Goal: Task Accomplishment & Management: Manage account settings

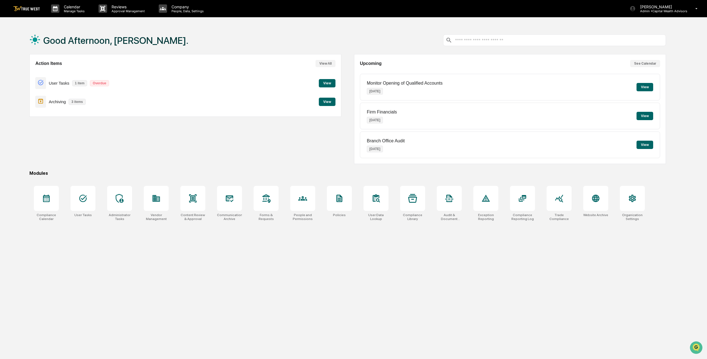
click at [355, 131] on div "Upcoming See Calendar Monitor Opening of Qualified Accounts [DATE] View Firm Fi…" at bounding box center [510, 109] width 312 height 110
click at [329, 84] on button "View" at bounding box center [327, 83] width 17 height 8
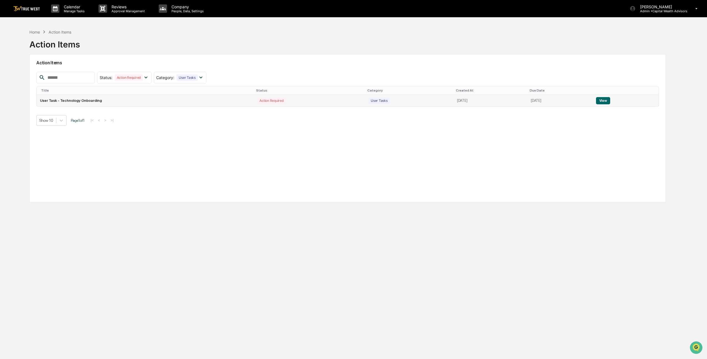
click at [610, 100] on button "View" at bounding box center [603, 100] width 14 height 7
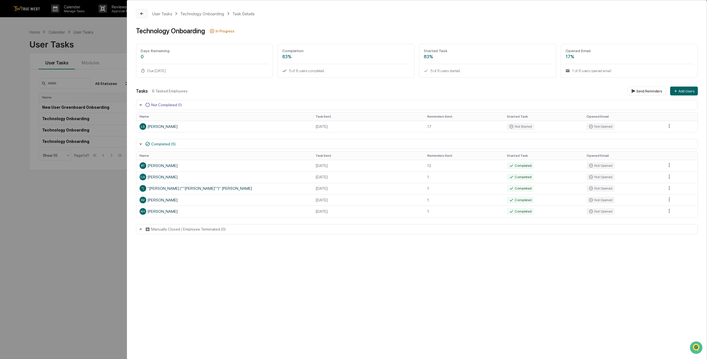
click at [146, 14] on button at bounding box center [142, 13] width 12 height 9
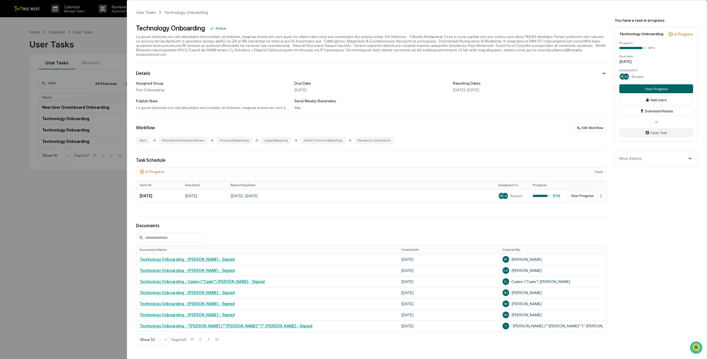
click at [108, 48] on div "User Tasks Technology Onboarding Technology Onboarding Active Details Assigned …" at bounding box center [353, 179] width 707 height 359
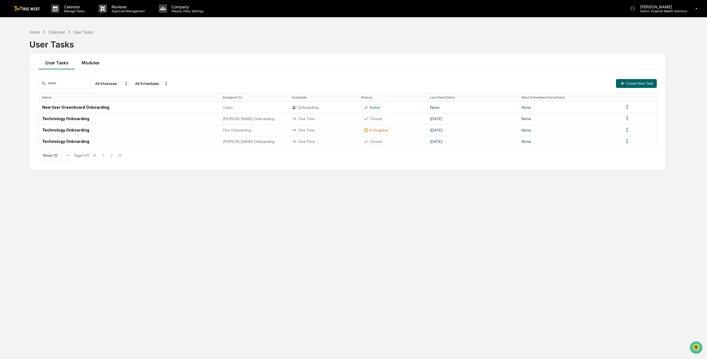
click at [88, 61] on button "Modules" at bounding box center [90, 61] width 31 height 16
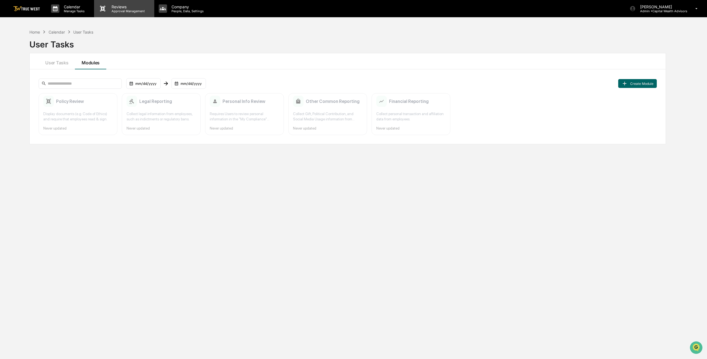
click at [105, 9] on icon at bounding box center [103, 8] width 8 height 8
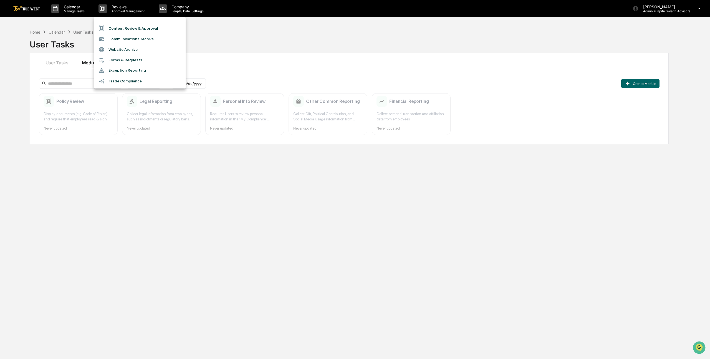
click at [77, 8] on div at bounding box center [355, 179] width 710 height 359
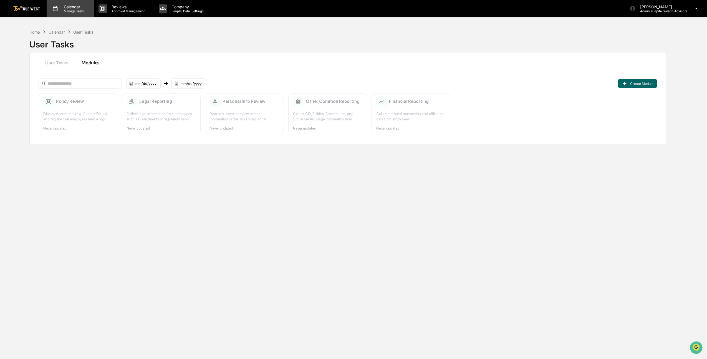
click at [77, 9] on p "Manage Tasks" at bounding box center [73, 11] width 28 height 4
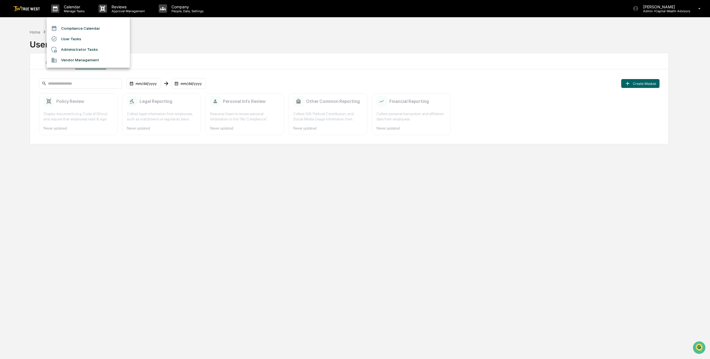
click at [80, 49] on li "Administrator Tasks" at bounding box center [88, 49] width 83 height 11
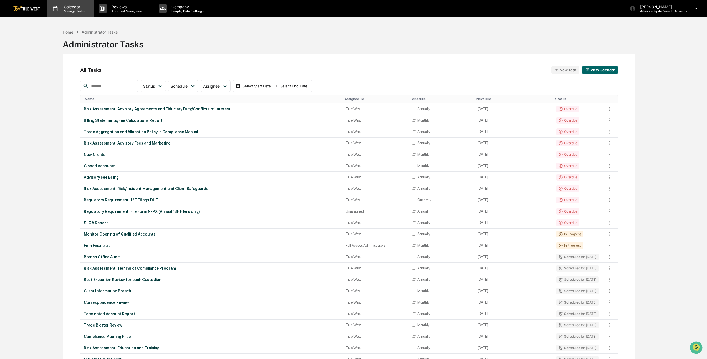
click at [67, 4] on p "Calendar" at bounding box center [73, 6] width 28 height 5
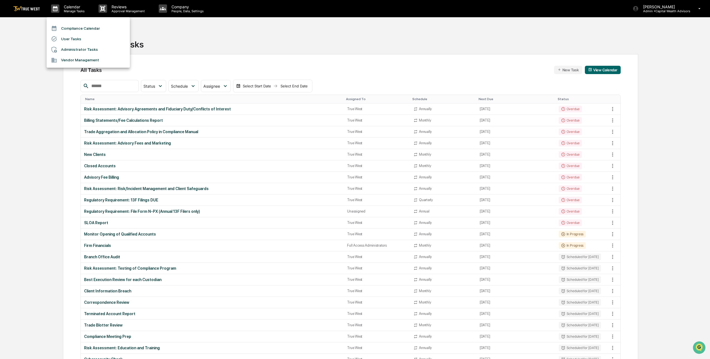
click at [75, 30] on li "Compliance Calendar" at bounding box center [88, 28] width 83 height 11
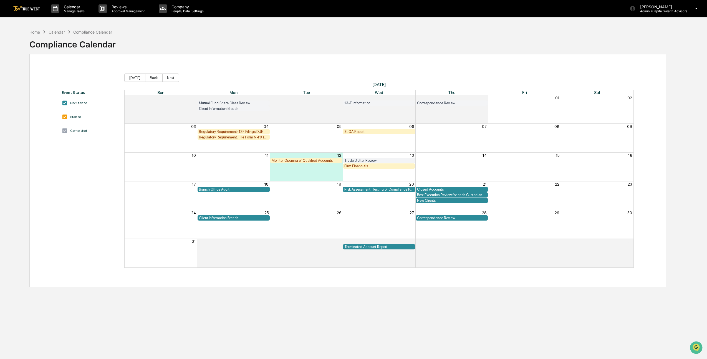
click at [33, 10] on img at bounding box center [26, 8] width 27 height 5
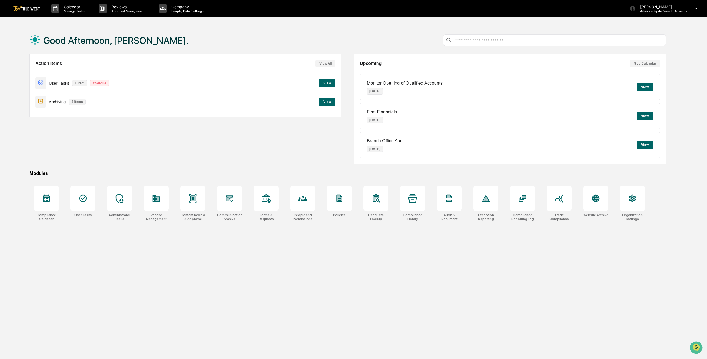
click at [326, 103] on button "View" at bounding box center [327, 102] width 17 height 8
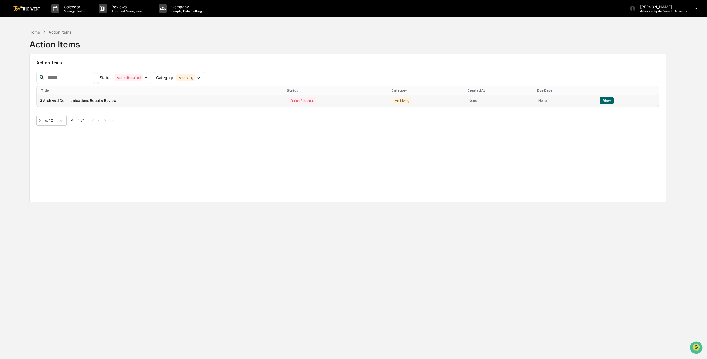
click at [150, 103] on td "3 Archived Communications Require Review" at bounding box center [161, 101] width 248 height 12
click at [609, 102] on button "View" at bounding box center [607, 100] width 14 height 7
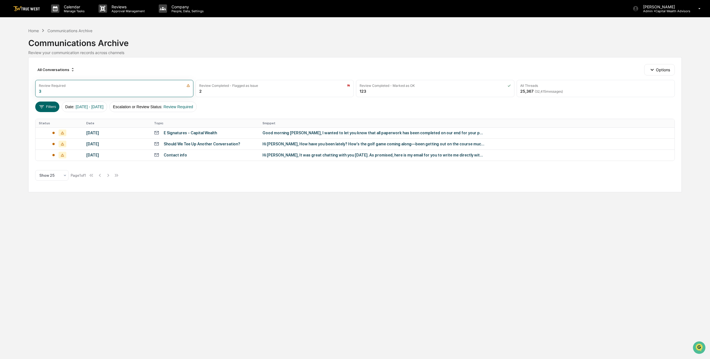
click at [219, 156] on div "Contact info" at bounding box center [205, 154] width 102 height 5
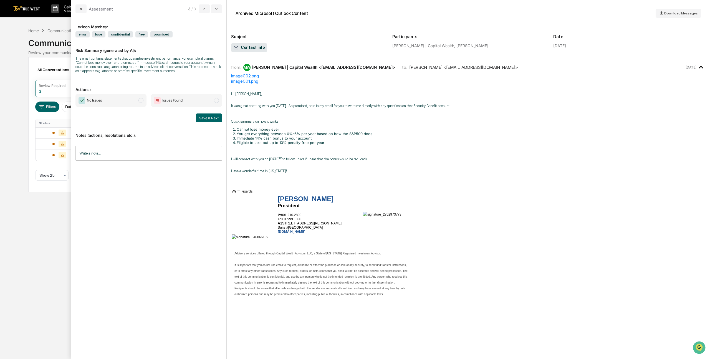
click at [137, 107] on span "No Issues" at bounding box center [110, 100] width 71 height 13
click at [199, 122] on button "Save & Next" at bounding box center [209, 117] width 26 height 9
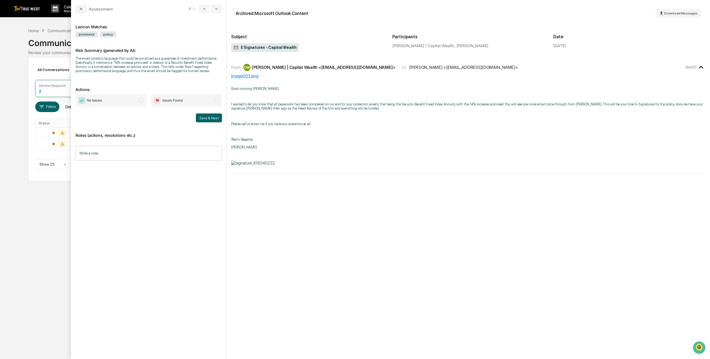
click at [113, 107] on span "No Issues" at bounding box center [110, 100] width 71 height 13
click at [201, 122] on button "Save & Next" at bounding box center [209, 117] width 26 height 9
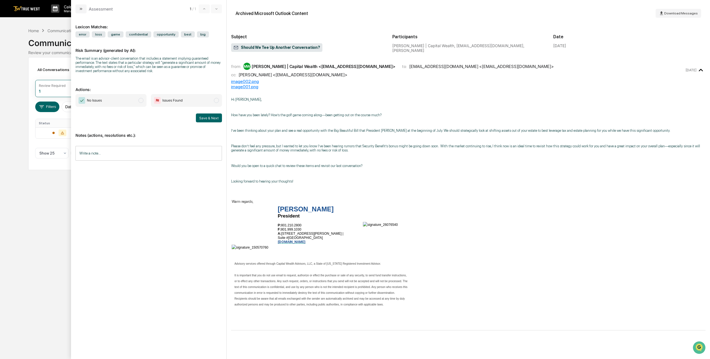
click at [98, 98] on span "No Issues" at bounding box center [110, 100] width 71 height 13
click at [216, 122] on button "Save & Next" at bounding box center [209, 117] width 26 height 9
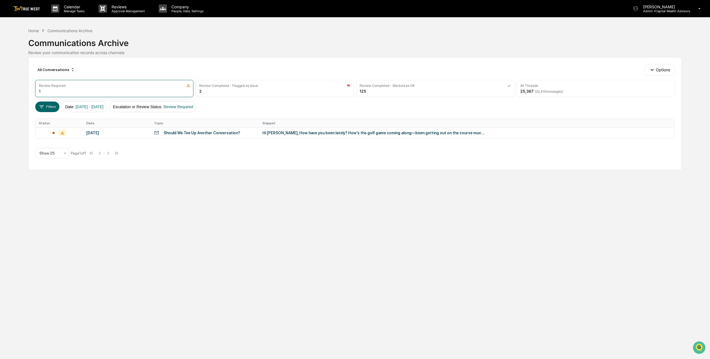
click at [128, 204] on div "Calendar Manage Tasks Reviews Approval Management Company People, Data, Setting…" at bounding box center [355, 179] width 710 height 359
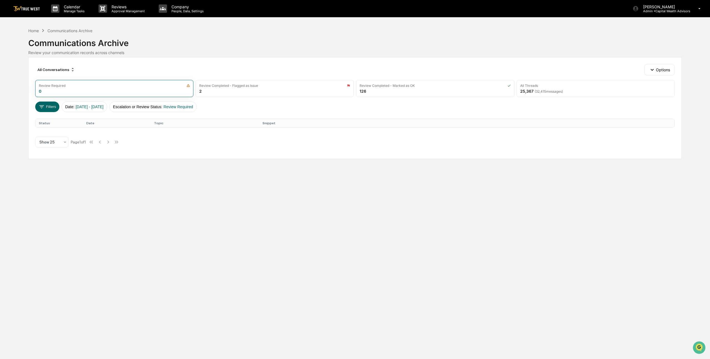
click at [30, 12] on link at bounding box center [29, 8] width 33 height 17
